Goal: Task Accomplishment & Management: Use online tool/utility

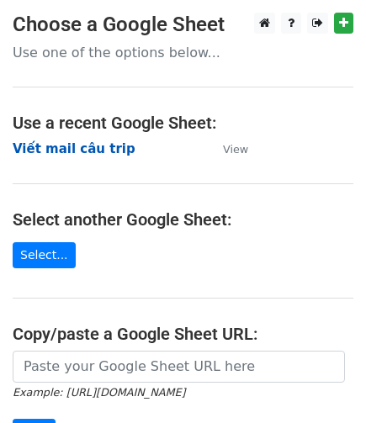
drag, startPoint x: 57, startPoint y: 145, endPoint x: 160, endPoint y: 155, distance: 102.9
click at [57, 145] on strong "Viết mail câu trip" at bounding box center [74, 148] width 123 height 15
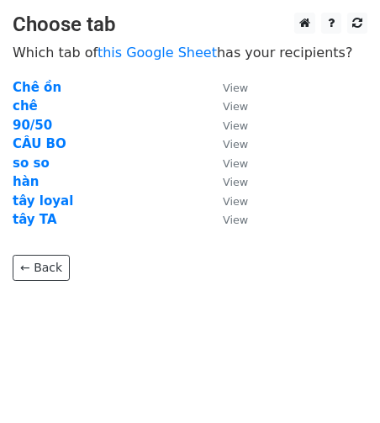
drag, startPoint x: 22, startPoint y: 182, endPoint x: 89, endPoint y: 187, distance: 67.4
click at [22, 182] on strong "hàn" at bounding box center [26, 181] width 26 height 15
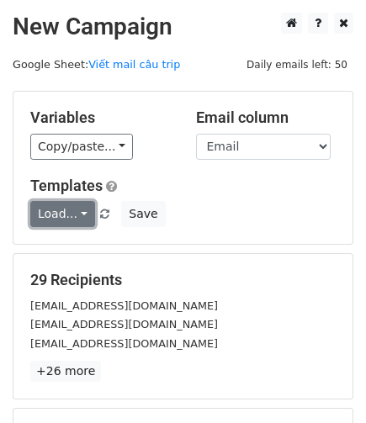
click at [62, 216] on link "Load..." at bounding box center [62, 214] width 65 height 26
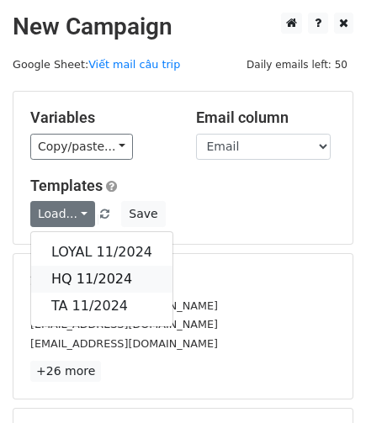
click at [102, 279] on link "HQ 11/2024" at bounding box center [101, 279] width 141 height 27
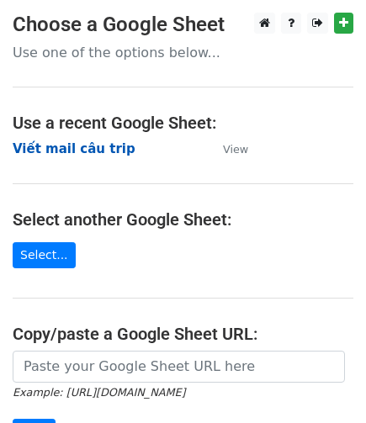
click at [82, 150] on strong "Viết mail câu trip" at bounding box center [74, 148] width 123 height 15
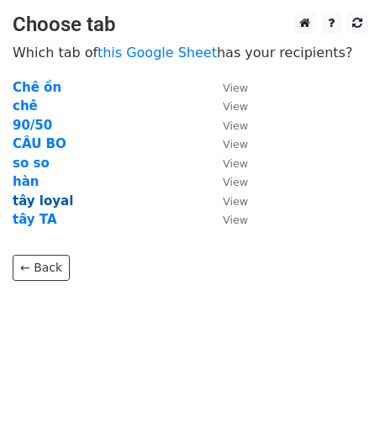
click at [39, 203] on strong "tây loyal" at bounding box center [43, 200] width 61 height 15
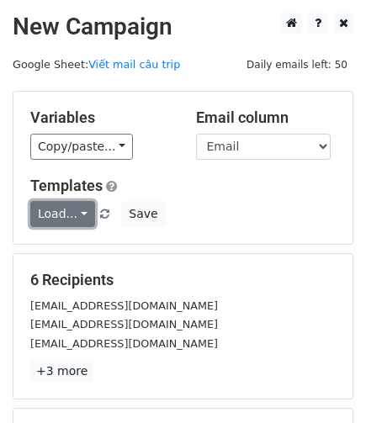
click at [66, 217] on link "Load..." at bounding box center [62, 214] width 65 height 26
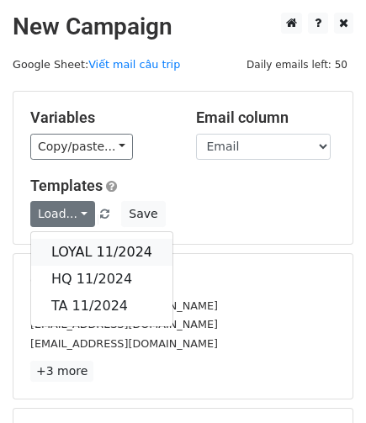
click at [104, 256] on link "LOYAL 11/2024" at bounding box center [101, 252] width 141 height 27
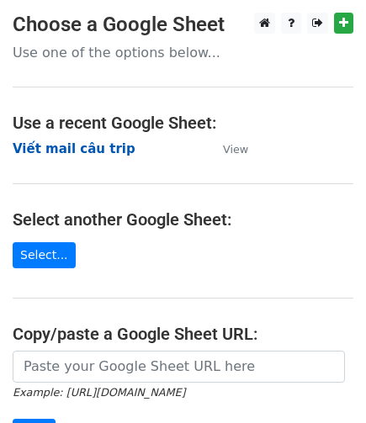
click at [72, 154] on strong "Viết mail câu trip" at bounding box center [74, 148] width 123 height 15
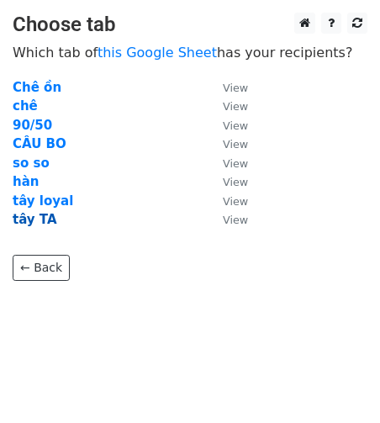
click at [34, 218] on strong "tây TA" at bounding box center [35, 219] width 45 height 15
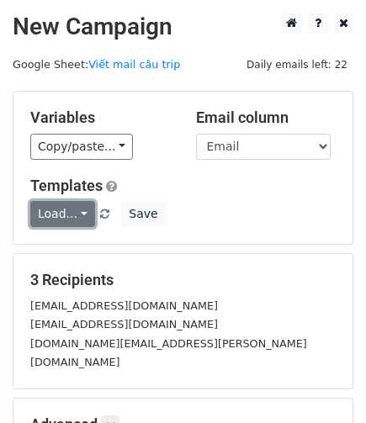
click at [76, 213] on link "Load..." at bounding box center [62, 214] width 65 height 26
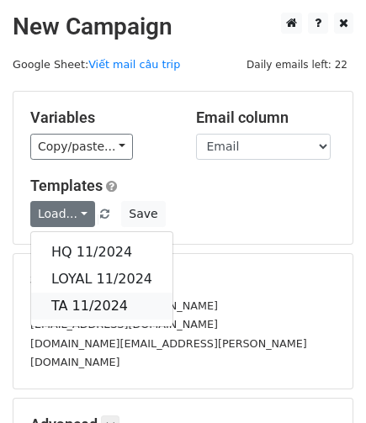
click at [103, 303] on link "TA 11/2024" at bounding box center [101, 305] width 141 height 27
